Goal: Information Seeking & Learning: Understand process/instructions

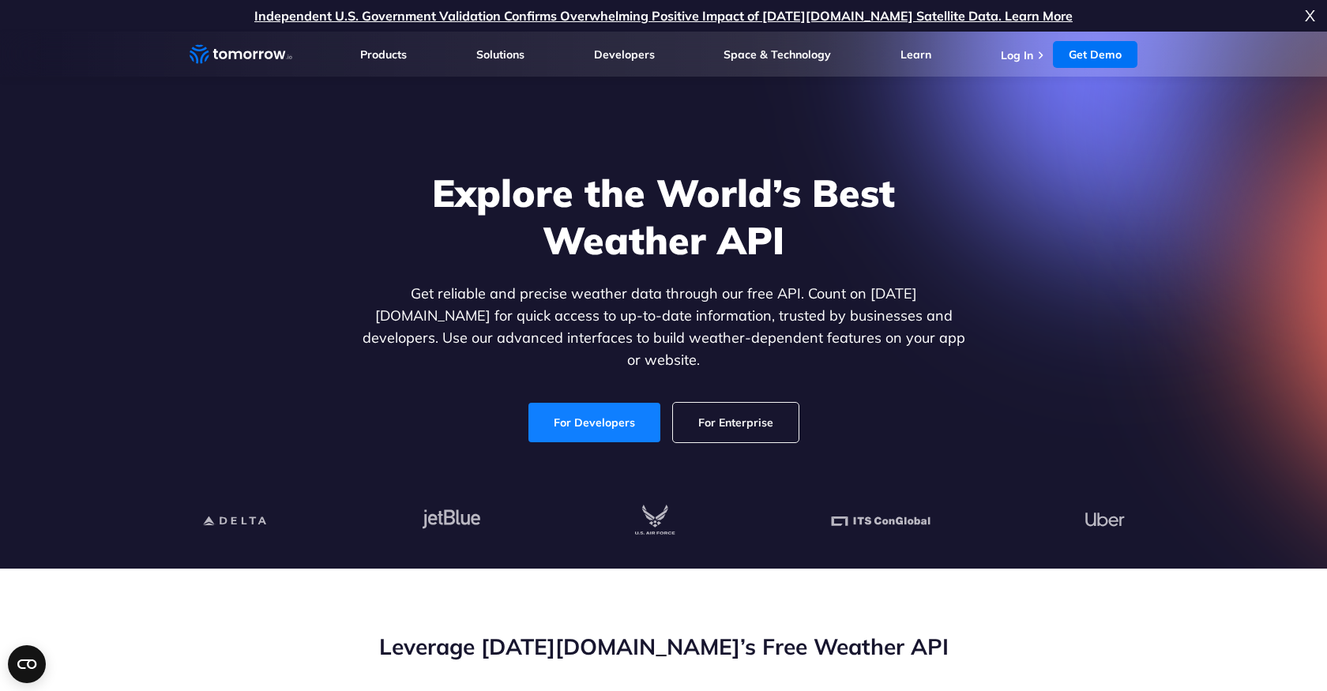
click at [621, 405] on link "For Developers" at bounding box center [594, 422] width 132 height 39
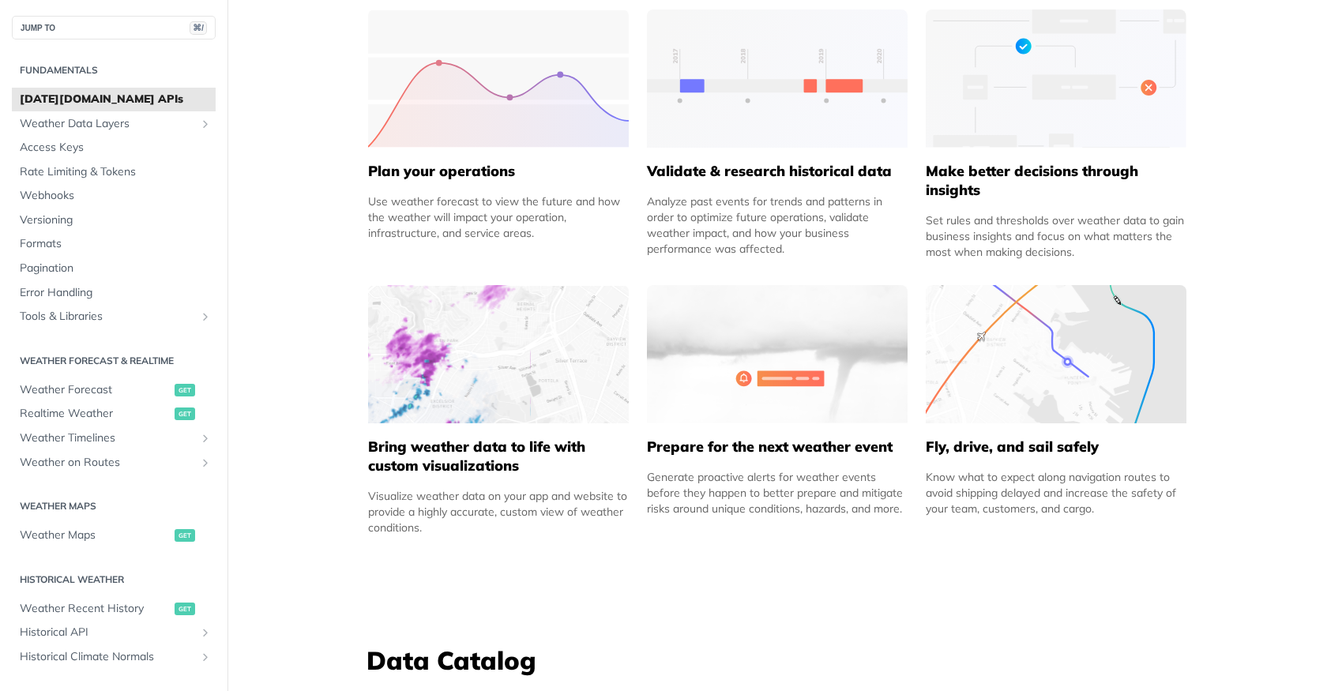
scroll to position [773, 0]
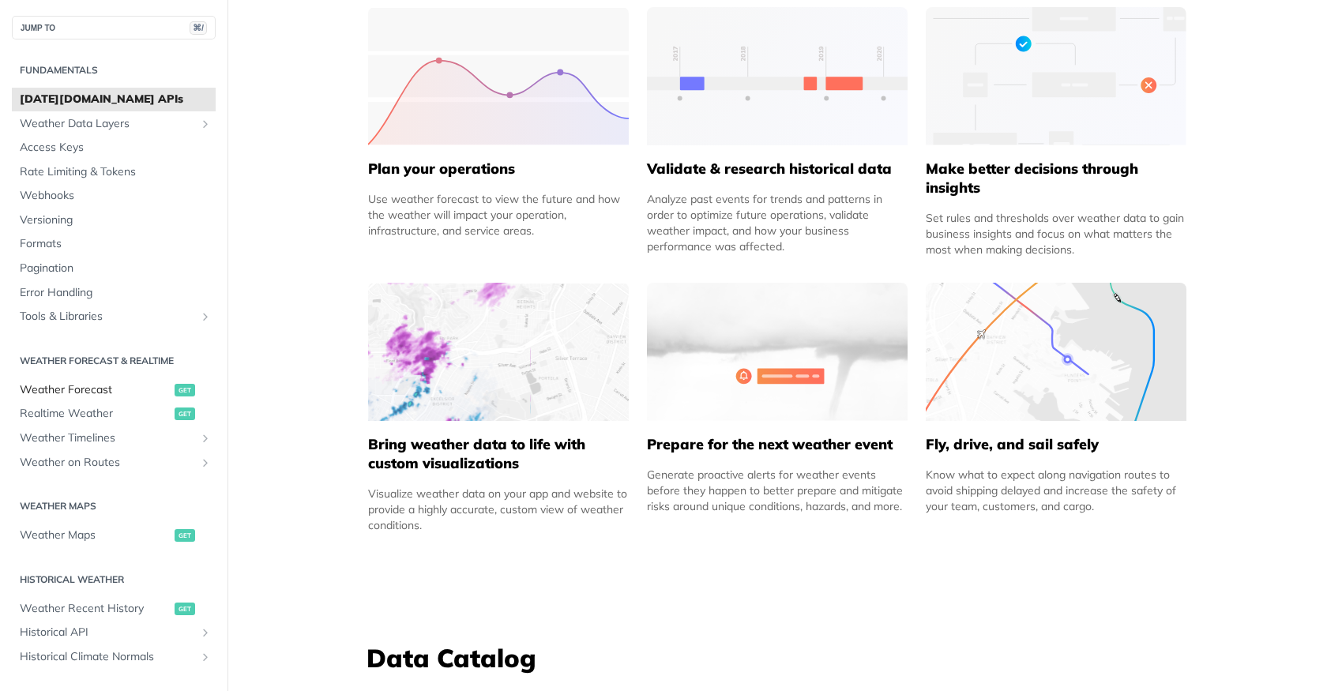
click at [117, 389] on span "Weather Forecast" at bounding box center [95, 390] width 151 height 16
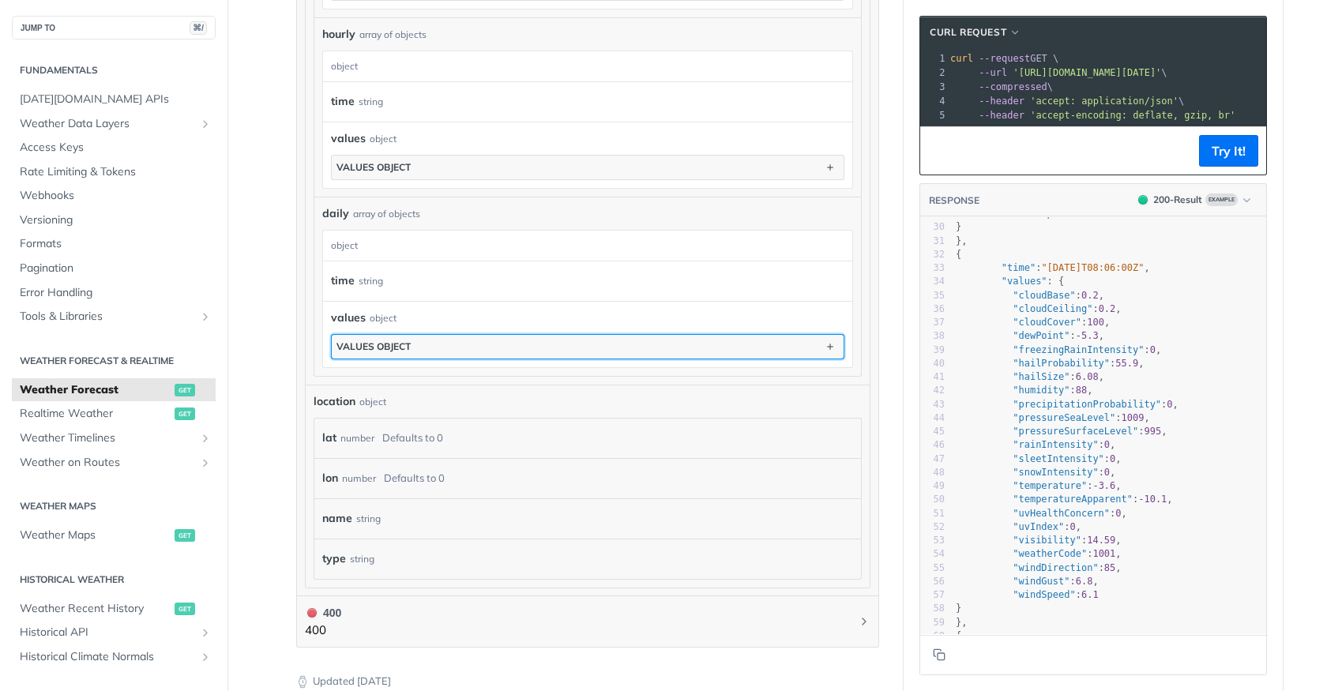
click at [677, 335] on button "values object" at bounding box center [588, 347] width 512 height 24
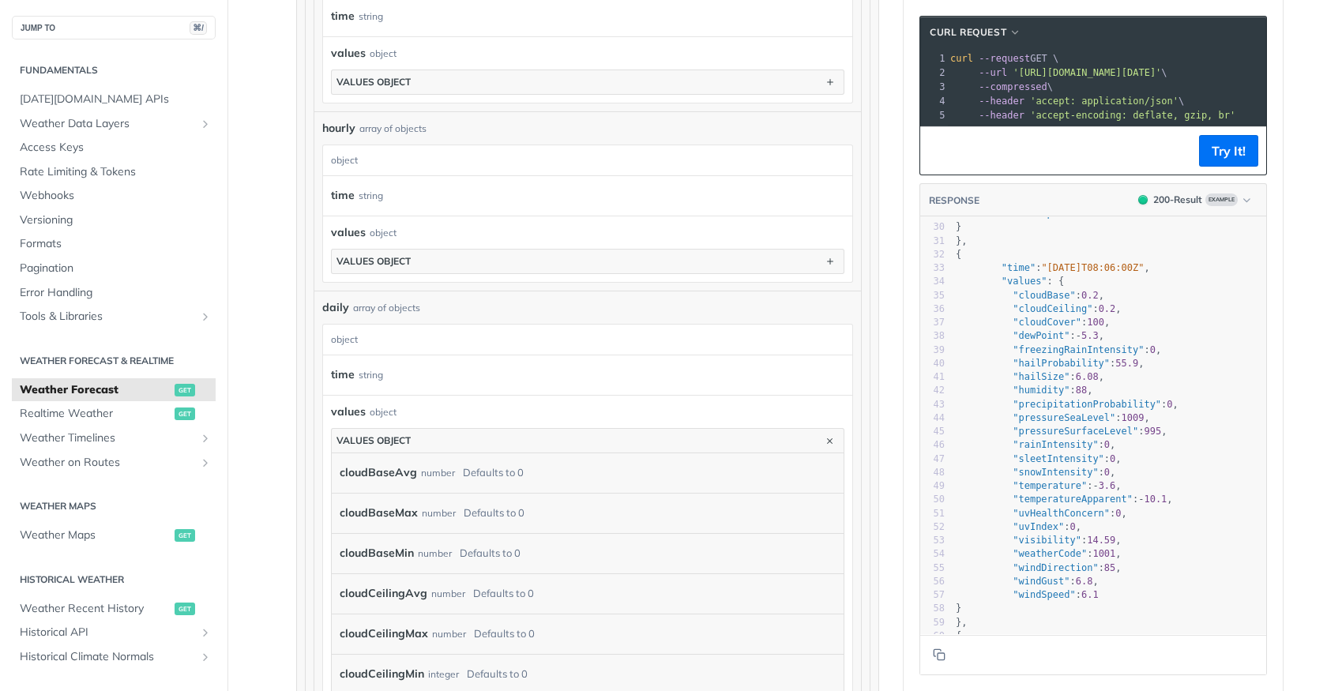
click at [784, 307] on div "daily array of objects" at bounding box center [587, 307] width 531 height 17
